Goal: Task Accomplishment & Management: Complete application form

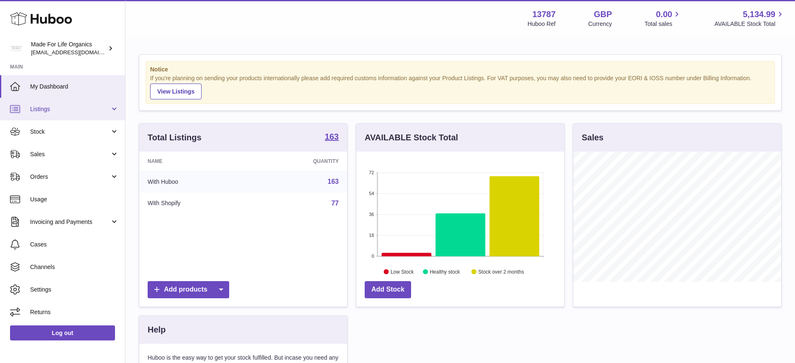
click at [56, 114] on link "Listings" at bounding box center [62, 109] width 125 height 23
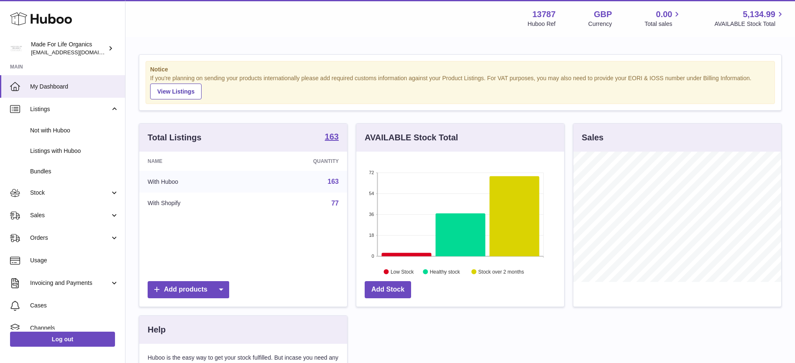
click at [222, 47] on div "Notice If you're planning on sending your products internationally please add r…" at bounding box center [459, 257] width 669 height 438
click at [44, 212] on span "Sales" at bounding box center [70, 215] width 80 height 8
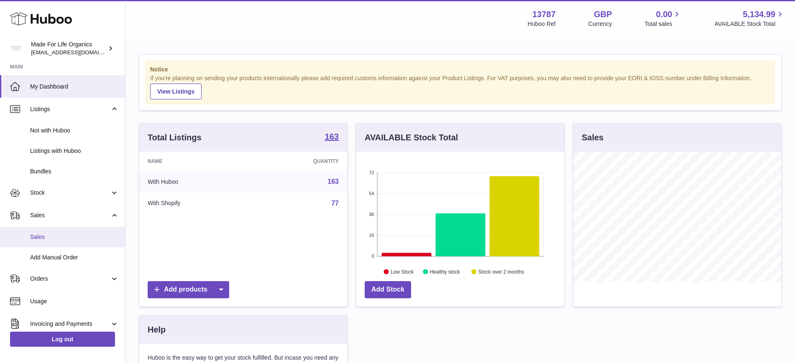
click at [52, 237] on span "Sales" at bounding box center [74, 237] width 89 height 8
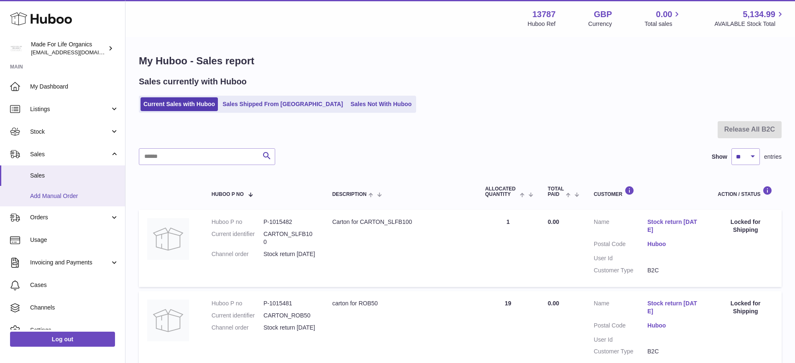
click at [71, 195] on span "Add Manual Order" at bounding box center [74, 196] width 89 height 8
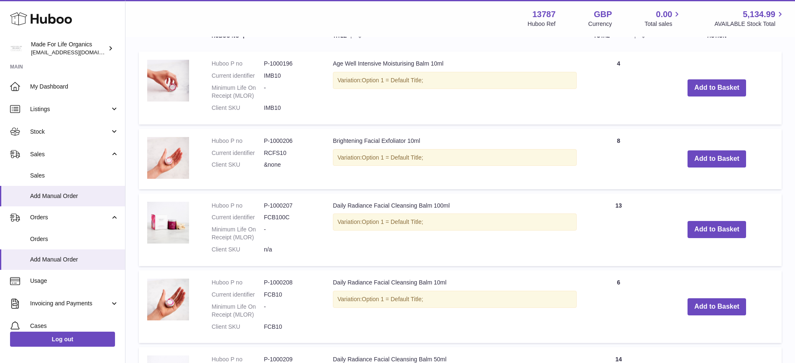
scroll to position [223, 0]
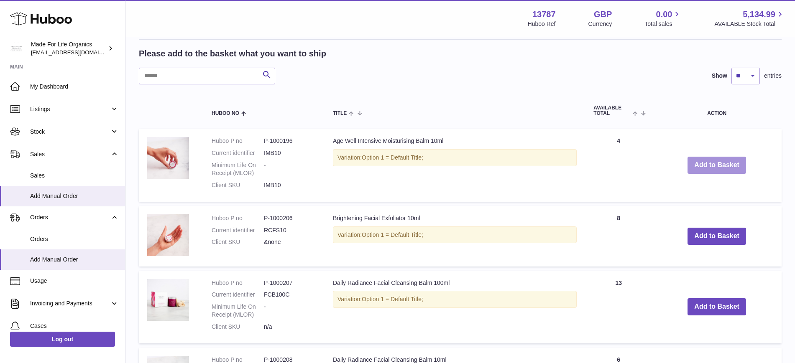
click at [721, 168] on button "Add to Basket" at bounding box center [716, 165] width 59 height 17
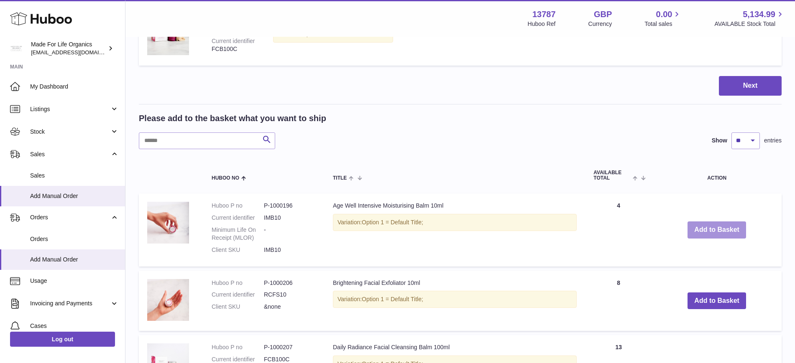
scroll to position [291, 0]
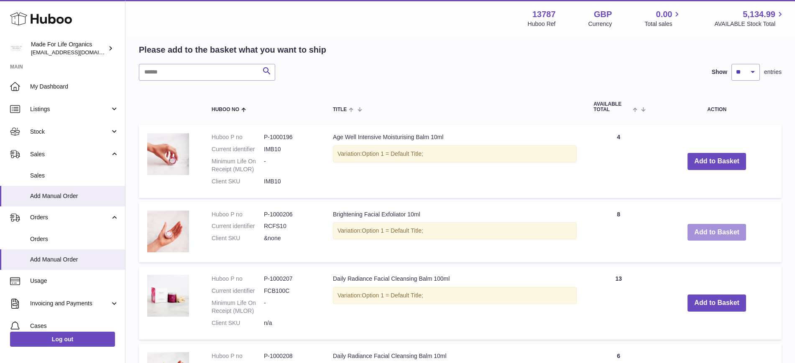
click at [714, 240] on button "Add to Basket" at bounding box center [716, 232] width 59 height 17
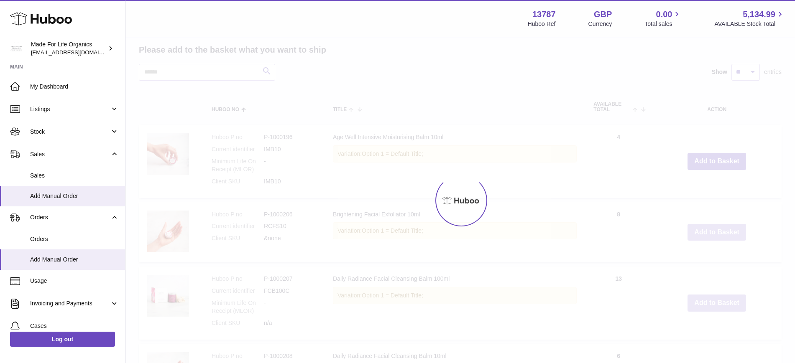
scroll to position [359, 0]
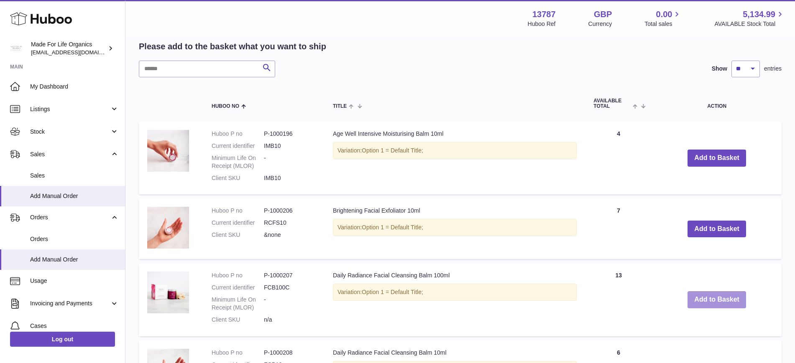
click at [702, 308] on button "Add to Basket" at bounding box center [716, 299] width 59 height 17
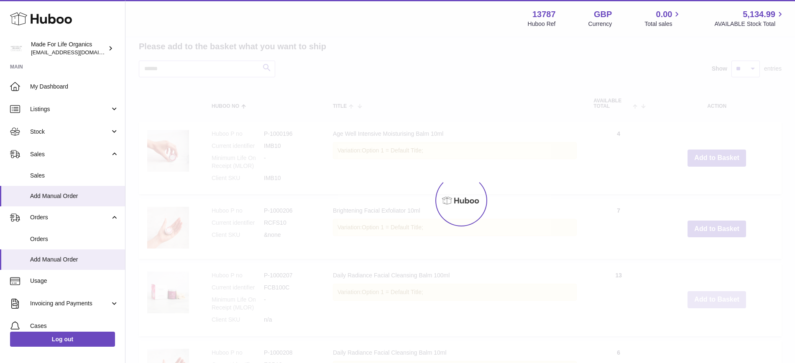
type input "*"
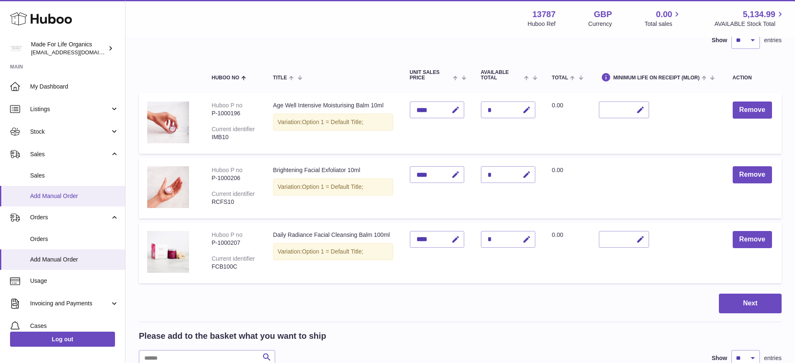
scroll to position [70, 0]
click at [531, 107] on icon "button" at bounding box center [526, 110] width 9 height 9
type input "**"
click at [530, 111] on icon "submit" at bounding box center [527, 110] width 8 height 8
click at [531, 176] on icon "button" at bounding box center [526, 175] width 9 height 9
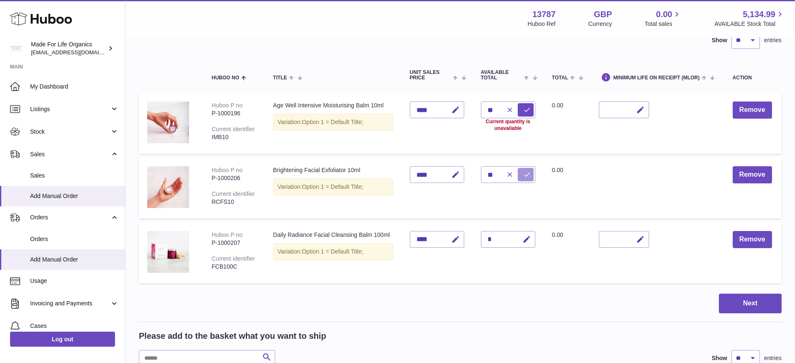
click at [530, 178] on icon "submit" at bounding box center [527, 175] width 8 height 8
click at [513, 178] on icon "button" at bounding box center [510, 175] width 8 height 8
type input "*"
click at [513, 108] on icon "button" at bounding box center [510, 110] width 8 height 8
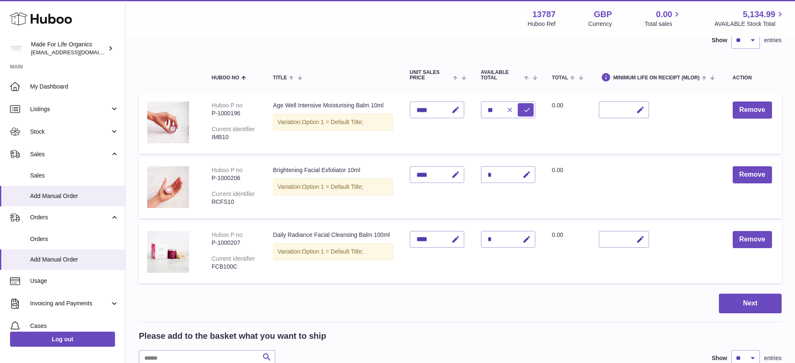
type input "*"
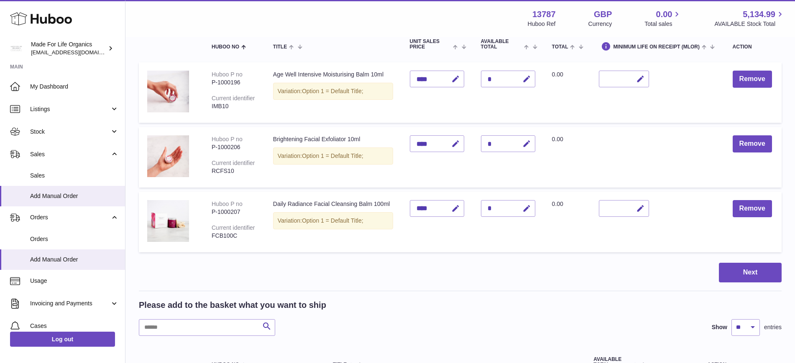
scroll to position [105, 0]
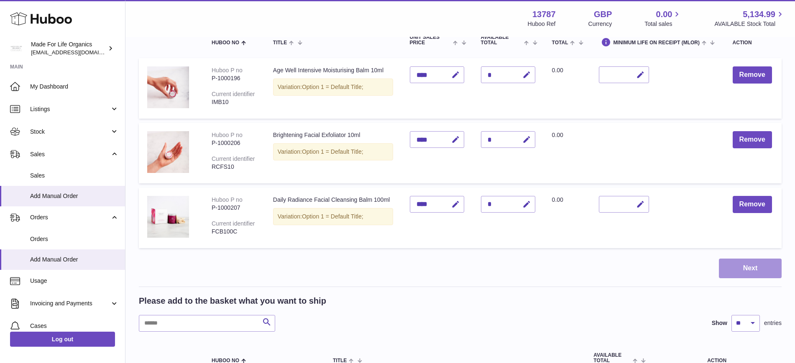
click at [744, 278] on button "Next" at bounding box center [749, 269] width 63 height 20
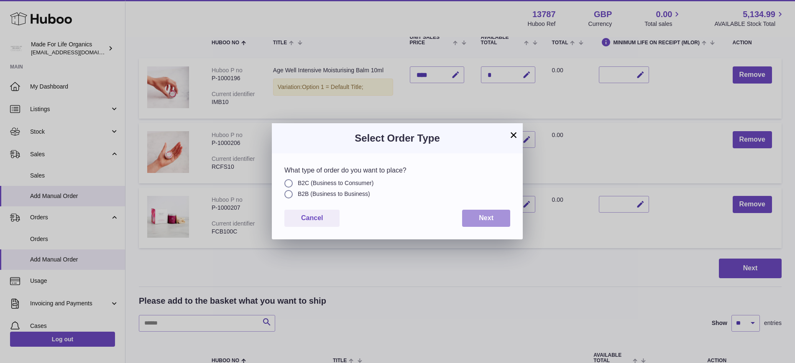
click at [475, 217] on button "Next" at bounding box center [486, 218] width 48 height 17
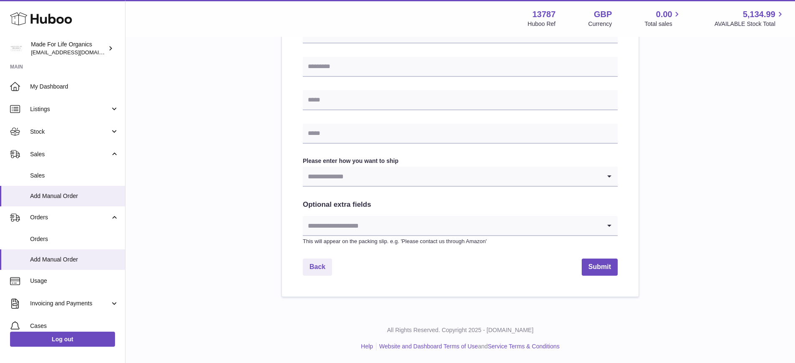
scroll to position [332, 0]
click at [324, 267] on link "Back" at bounding box center [317, 269] width 29 height 17
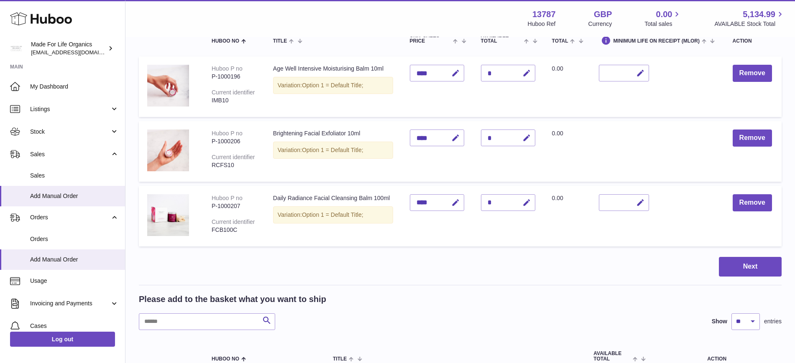
scroll to position [102, 0]
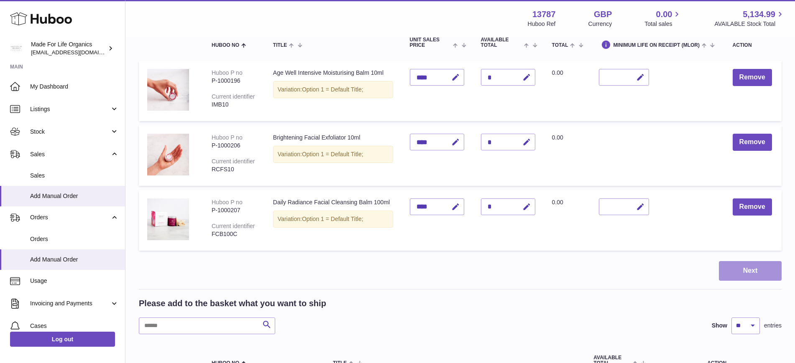
click at [762, 279] on button "Next" at bounding box center [749, 271] width 63 height 20
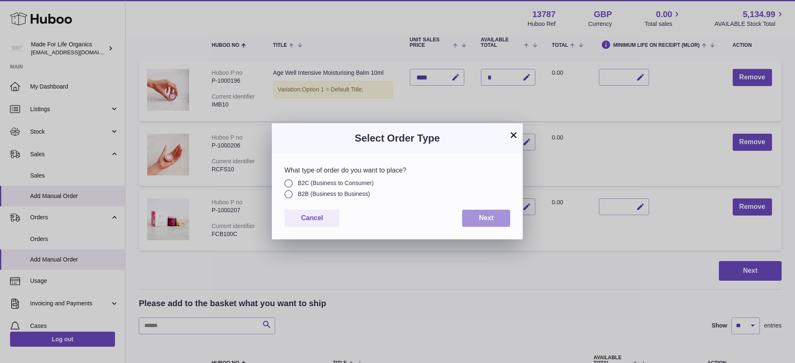
click at [486, 219] on span "Next" at bounding box center [486, 217] width 15 height 7
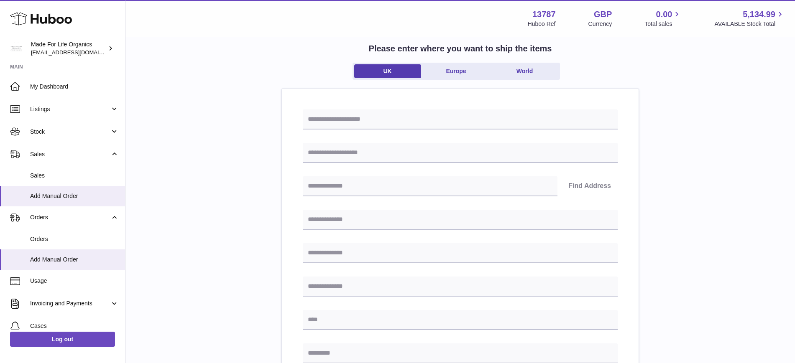
scroll to position [50, 0]
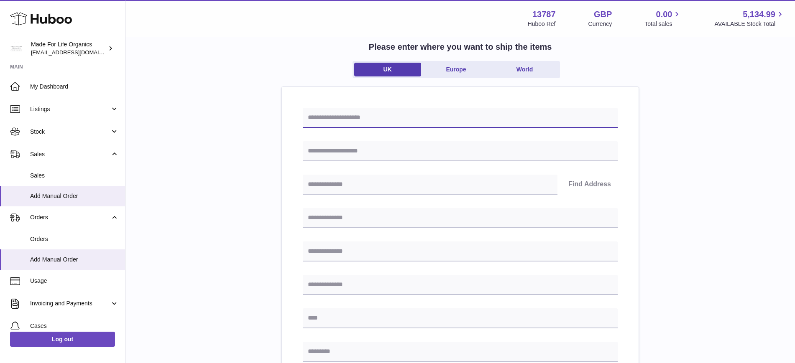
click at [349, 110] on input "text" at bounding box center [460, 118] width 315 height 20
type input "*"
type input "*********"
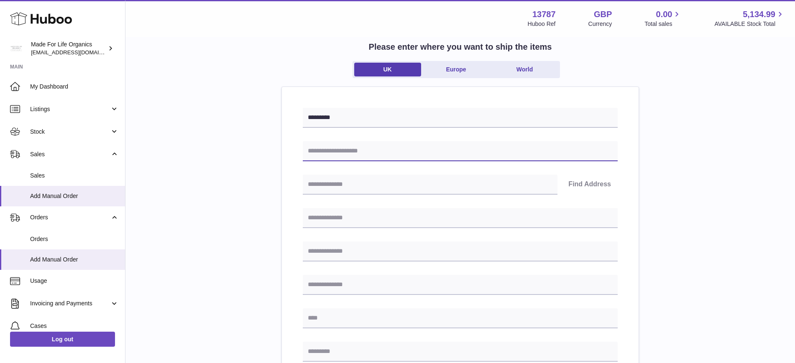
click at [334, 157] on input "text" at bounding box center [460, 151] width 315 height 20
type input "**********"
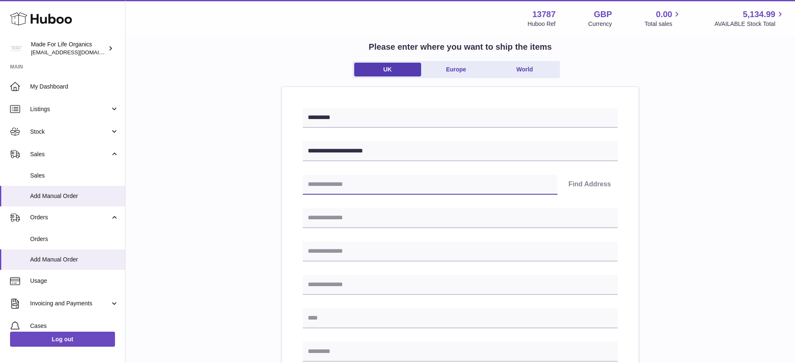
click at [383, 186] on input "text" at bounding box center [430, 185] width 255 height 20
type input "*******"
click at [586, 184] on button "Find Address" at bounding box center [589, 185] width 56 height 20
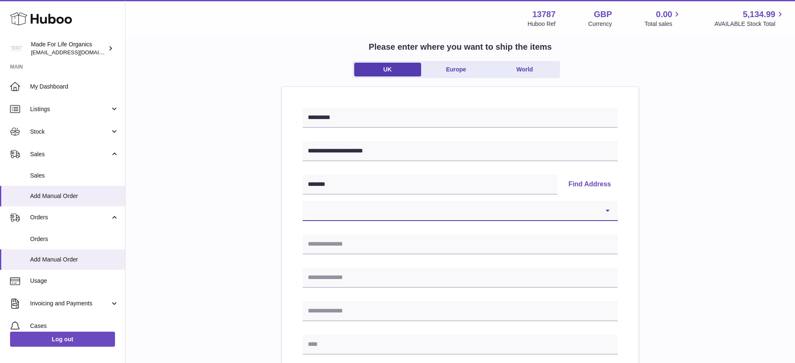
click at [469, 205] on select "**********" at bounding box center [460, 211] width 315 height 20
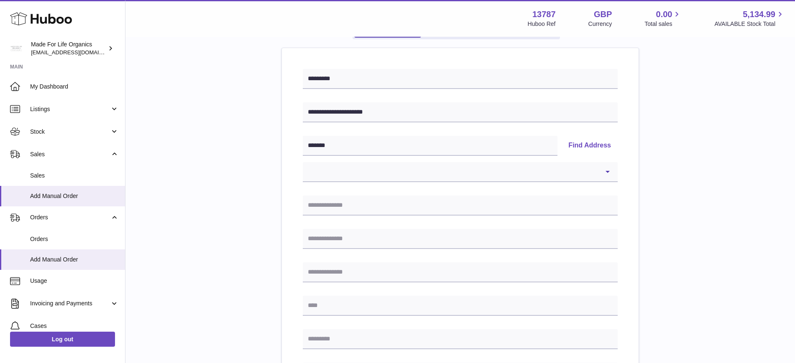
click at [431, 182] on div "**********" at bounding box center [460, 293] width 315 height 449
click at [422, 174] on select "**********" at bounding box center [460, 172] width 315 height 20
select select "*"
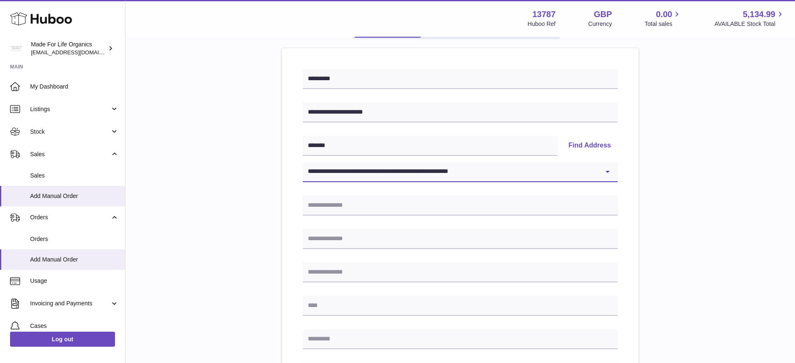
click at [303, 162] on select "**********" at bounding box center [460, 172] width 315 height 20
type input "******"
type input "**********"
type input "*******"
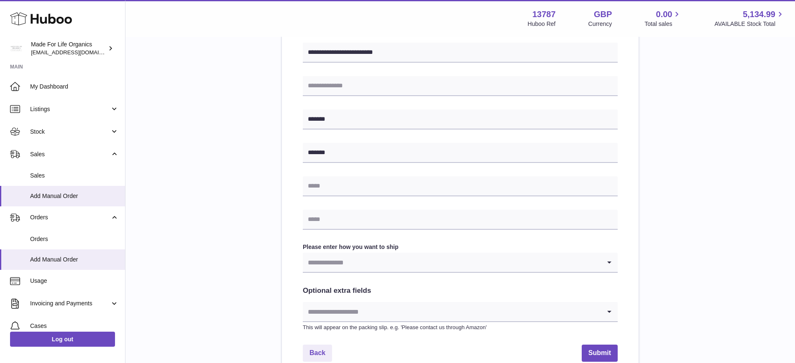
scroll to position [296, 0]
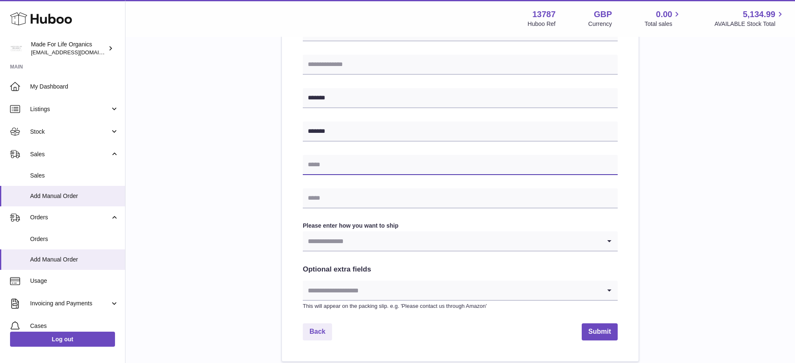
drag, startPoint x: 332, startPoint y: 164, endPoint x: 332, endPoint y: 172, distance: 8.4
click at [332, 164] on input "text" at bounding box center [460, 165] width 315 height 20
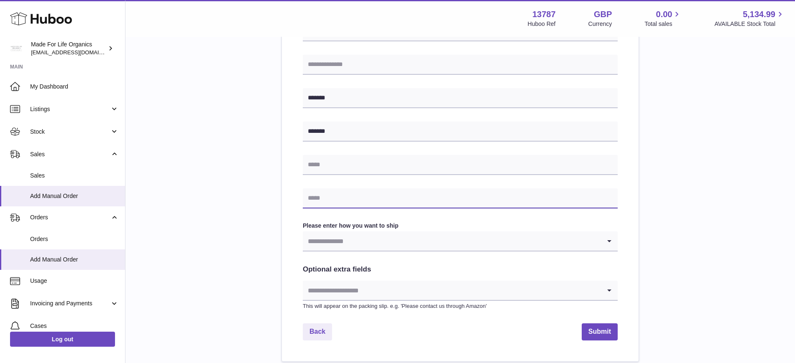
click at [327, 200] on input "text" at bounding box center [460, 199] width 315 height 20
click at [322, 235] on input "Search for option" at bounding box center [452, 241] width 298 height 19
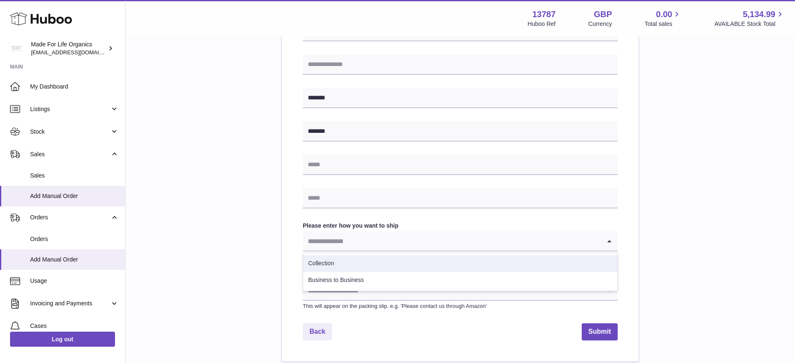
click at [333, 268] on li "Collection" at bounding box center [460, 263] width 314 height 17
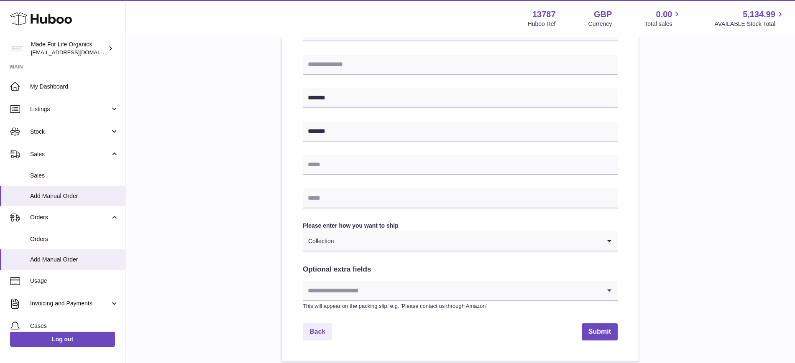
click at [356, 287] on input "Search for option" at bounding box center [452, 290] width 298 height 19
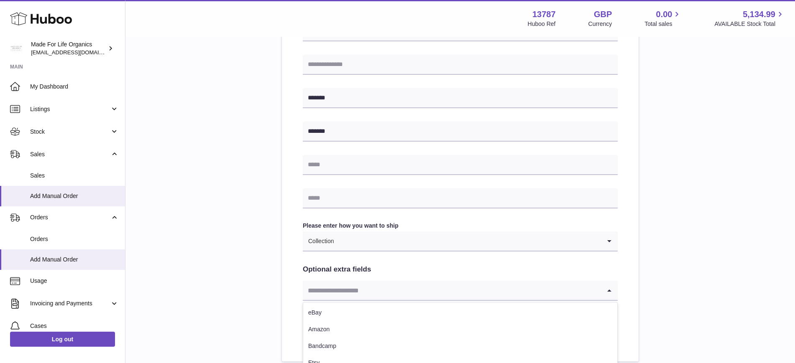
scroll to position [361, 0]
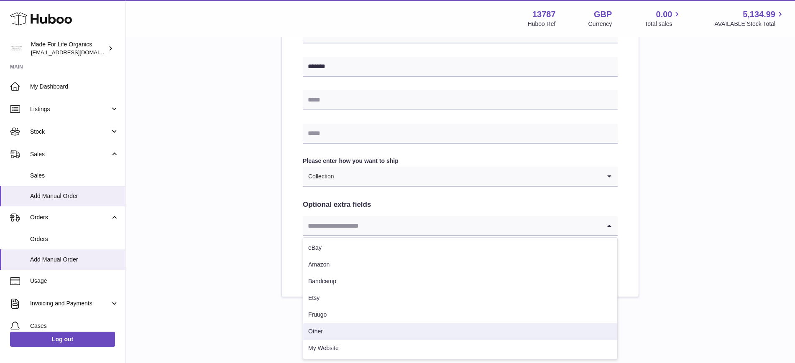
click at [325, 333] on li "Other" at bounding box center [460, 332] width 314 height 17
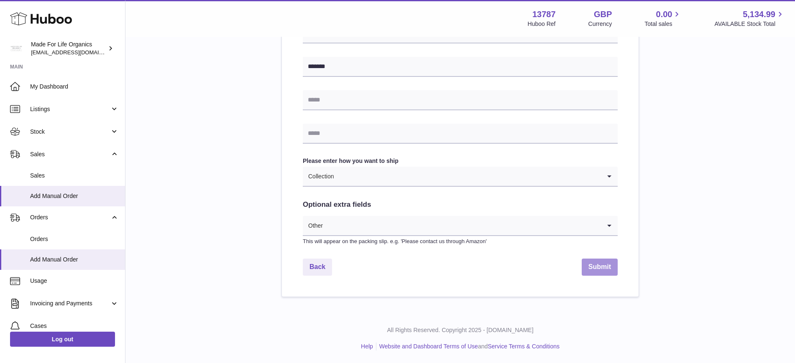
click at [599, 265] on button "Submit" at bounding box center [599, 267] width 36 height 17
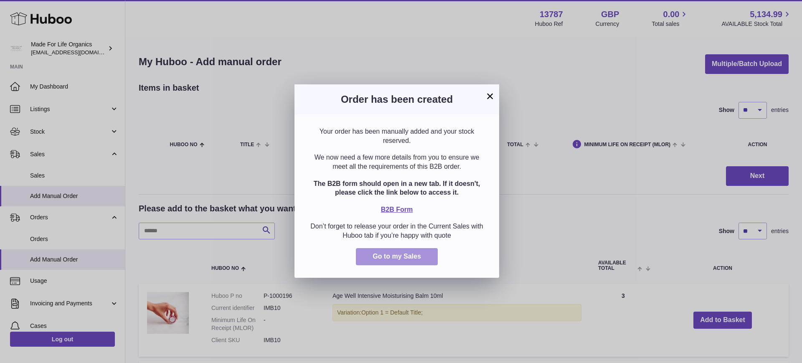
click at [380, 258] on span "Go to my Sales" at bounding box center [397, 256] width 48 height 7
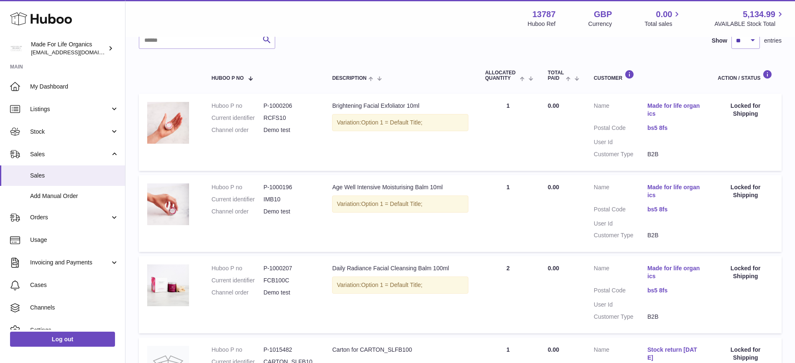
scroll to position [51, 0]
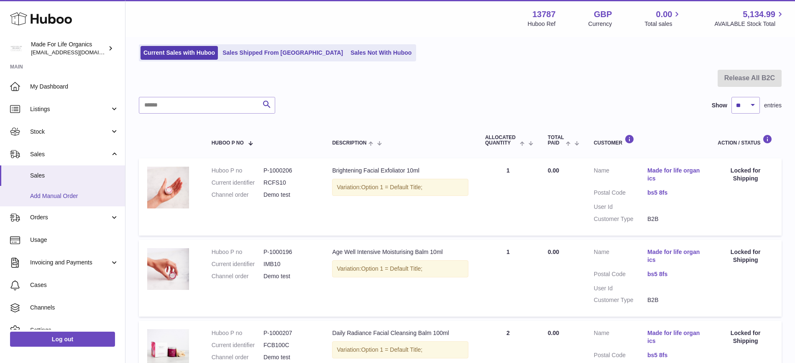
click at [85, 195] on span "Add Manual Order" at bounding box center [74, 196] width 89 height 8
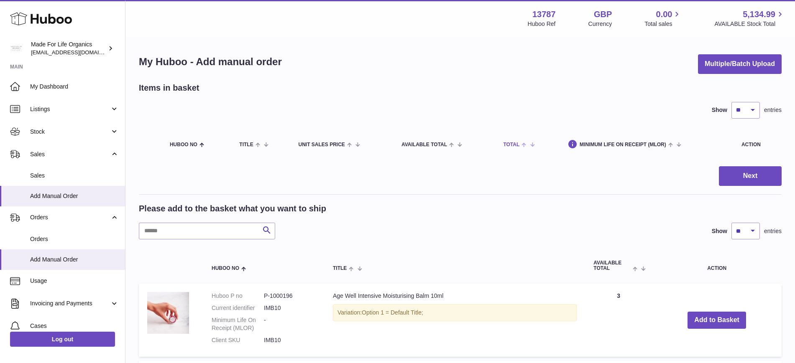
scroll to position [140, 0]
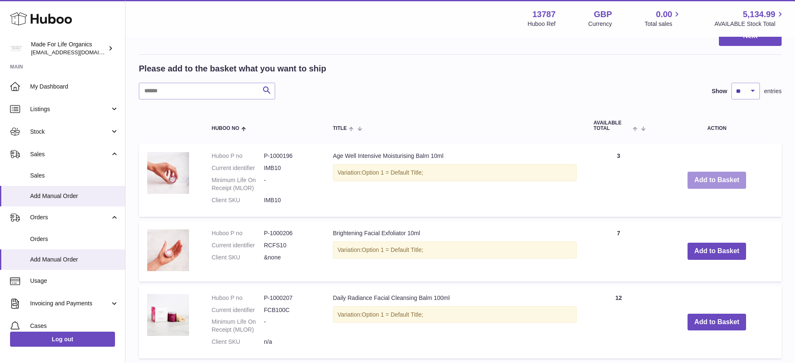
click at [702, 184] on button "Add to Basket" at bounding box center [716, 180] width 59 height 17
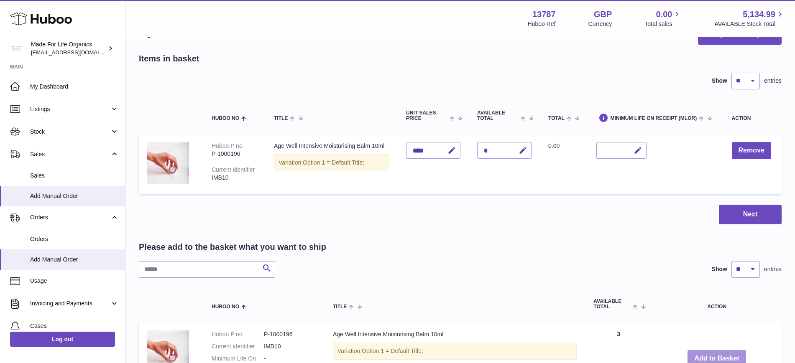
scroll to position [28, 0]
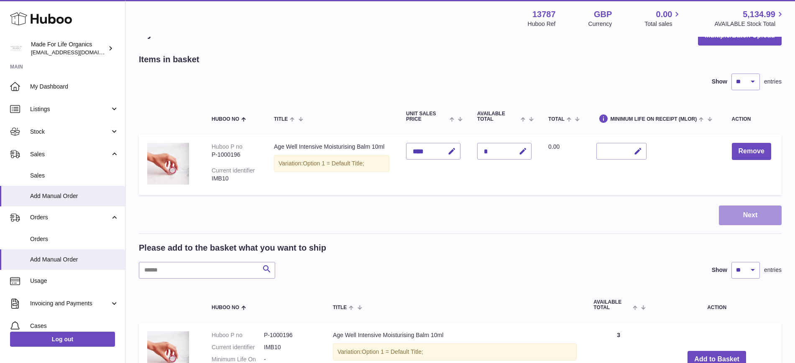
click at [744, 216] on button "Next" at bounding box center [749, 216] width 63 height 20
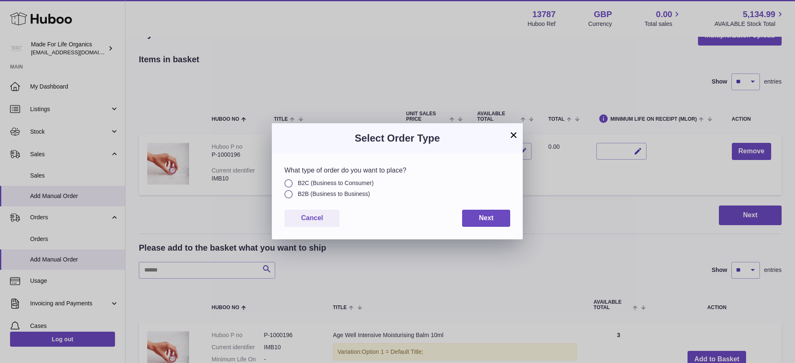
drag, startPoint x: 515, startPoint y: 134, endPoint x: 583, endPoint y: 206, distance: 99.6
click at [583, 206] on div "× Select Order Type What type of order do you want to place? B2C (Business to C…" at bounding box center [397, 181] width 795 height 363
click at [479, 222] on span "Next" at bounding box center [486, 217] width 15 height 7
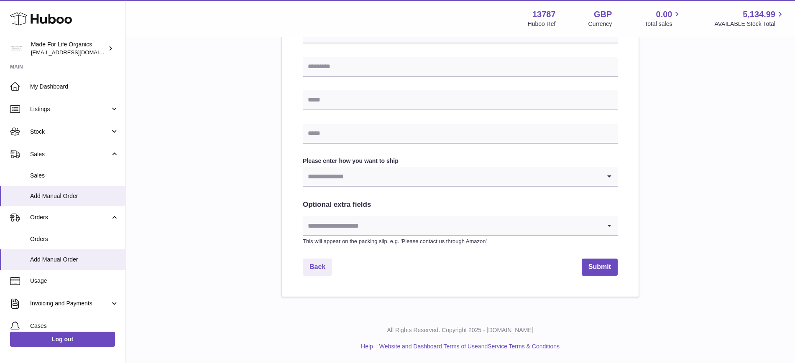
scroll to position [334, 0]
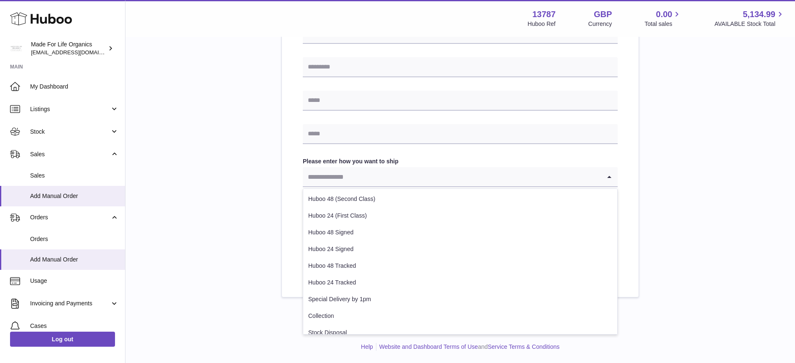
click at [370, 173] on input "Search for option" at bounding box center [452, 176] width 298 height 19
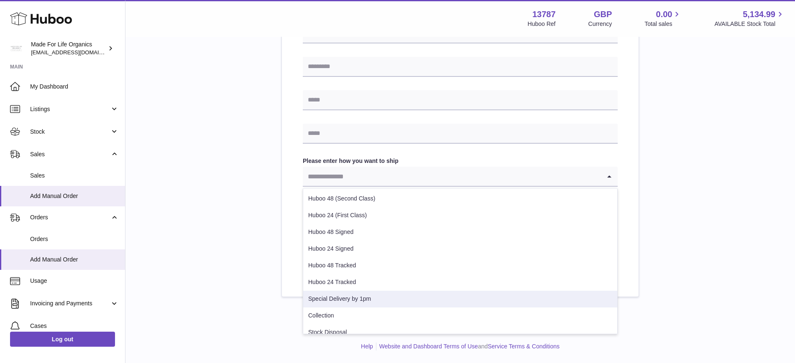
scroll to position [43, 0]
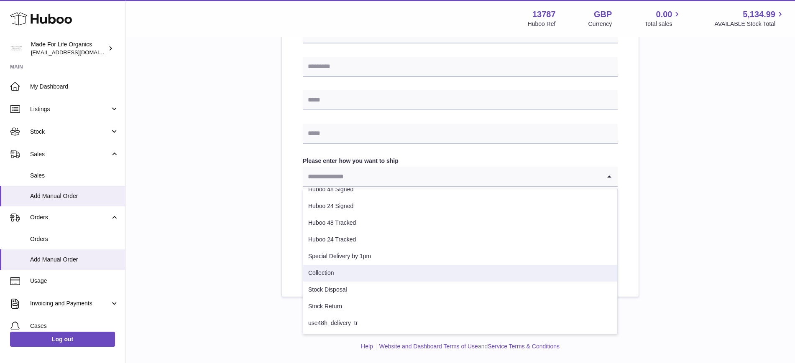
click at [236, 278] on div "Please enter where you want to ship the items [GEOGRAPHIC_DATA] [GEOGRAPHIC_DAT…" at bounding box center [460, 23] width 642 height 550
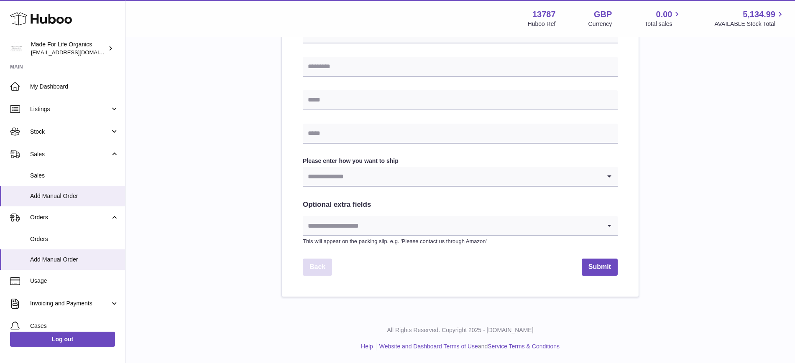
click at [329, 266] on link "Back" at bounding box center [317, 267] width 29 height 17
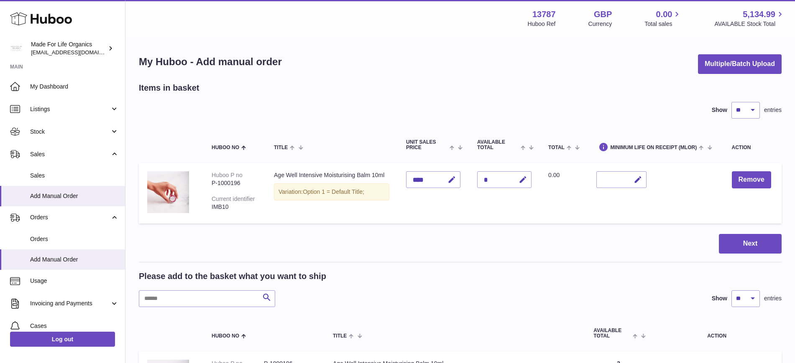
scroll to position [0, 0]
